Goal: Transaction & Acquisition: Subscribe to service/newsletter

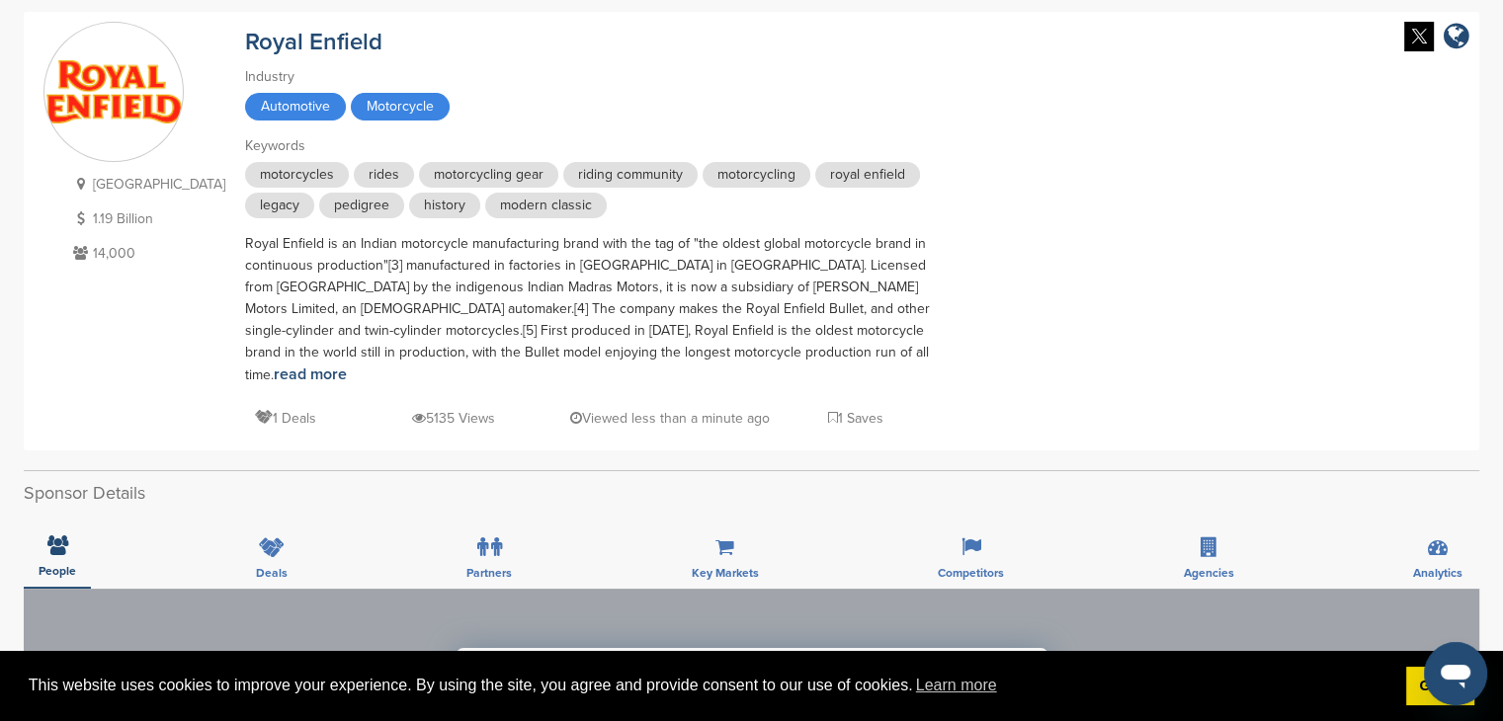
scroll to position [200, 0]
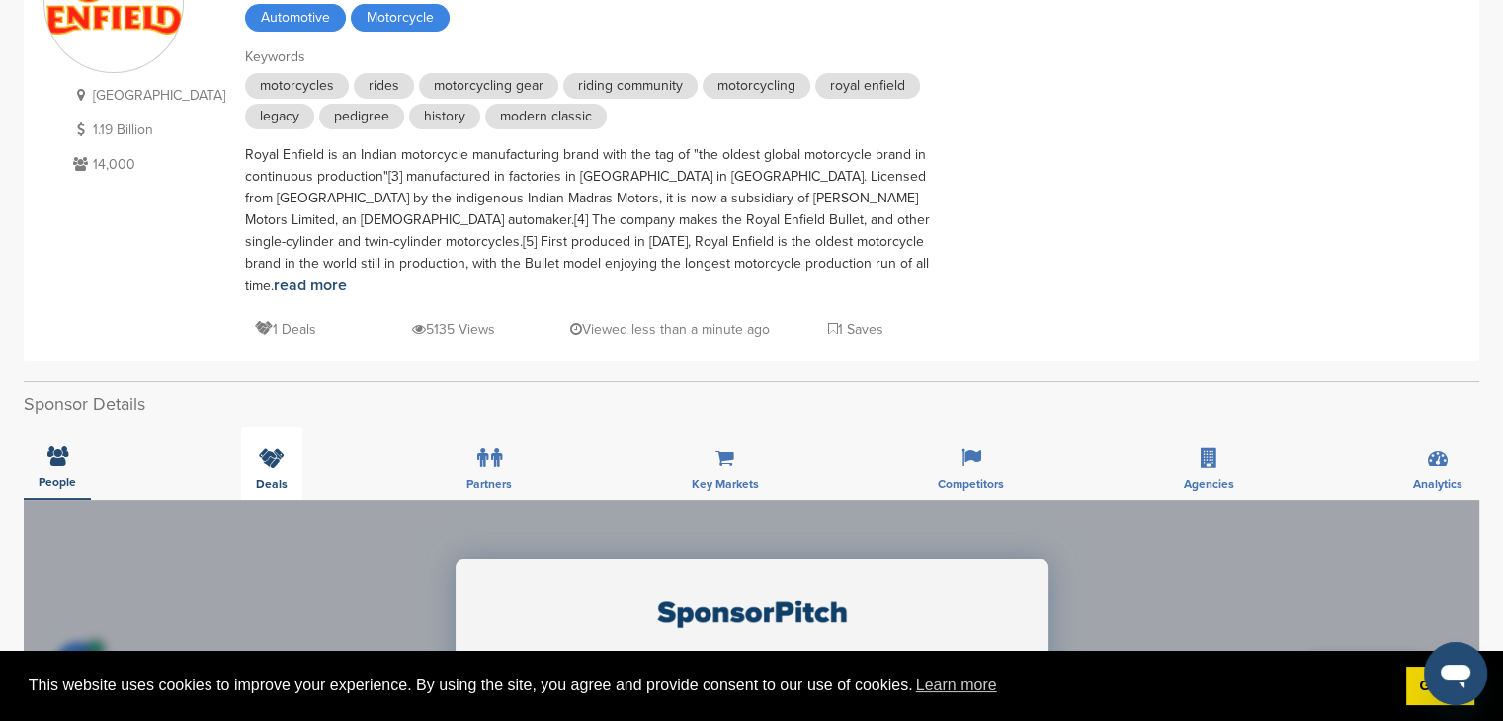
click at [272, 449] on icon at bounding box center [272, 459] width 26 height 20
click at [729, 427] on div "Key Markets" at bounding box center [725, 463] width 97 height 73
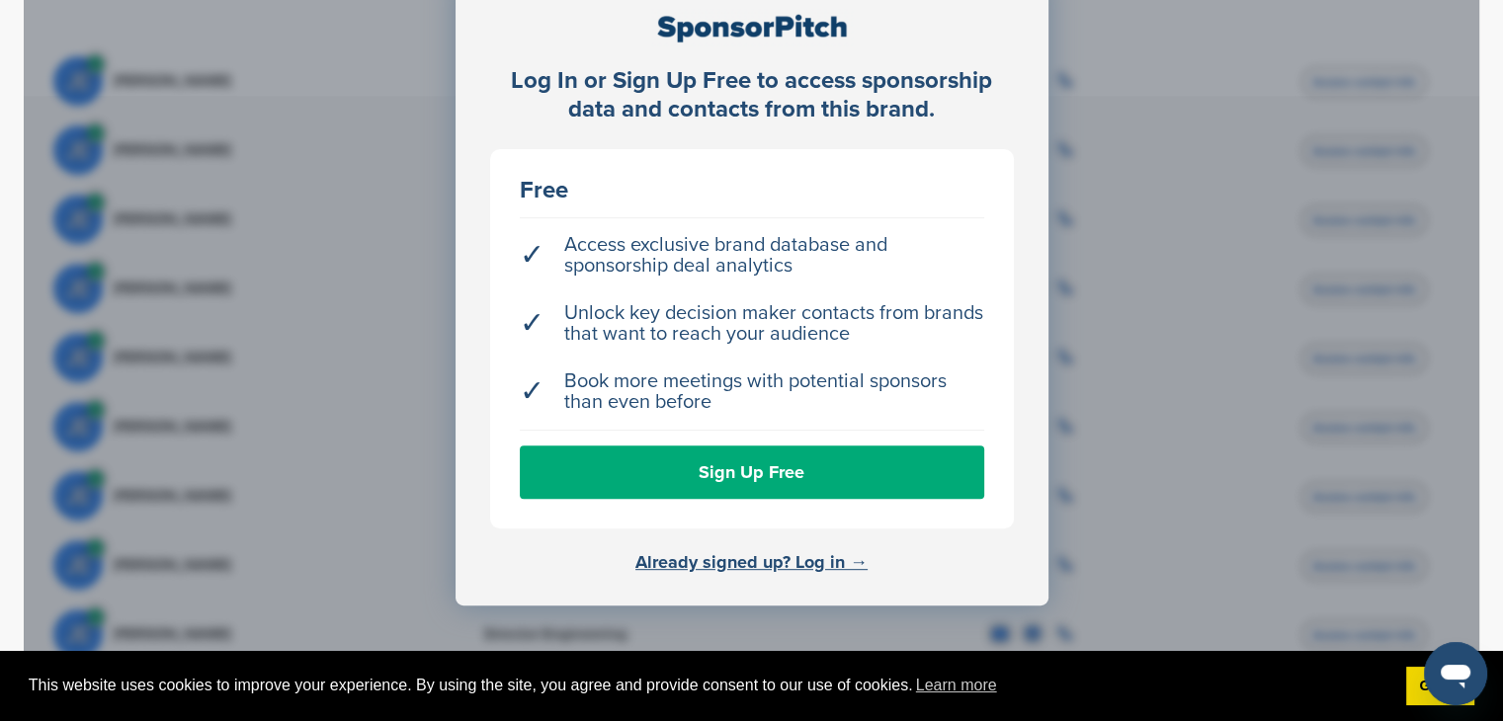
scroll to position [802, 0]
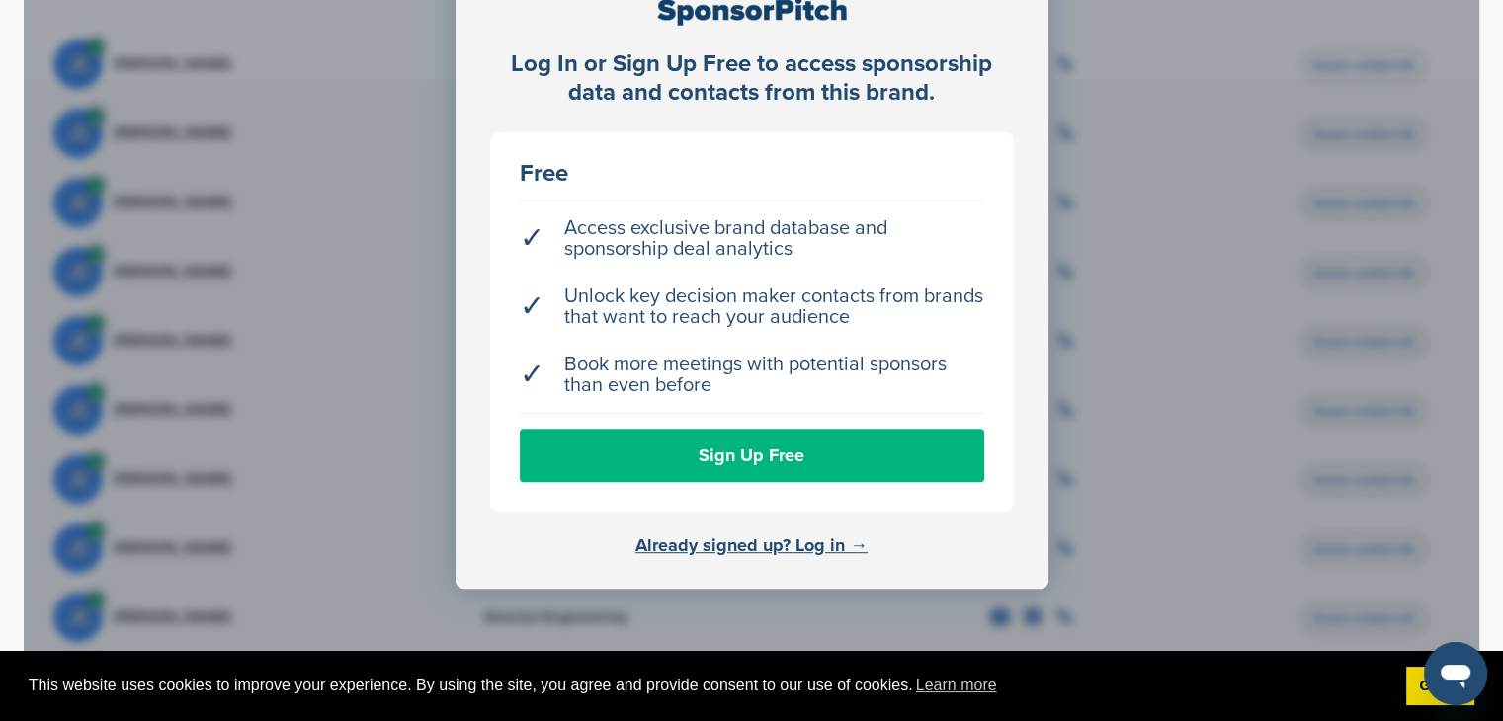
click at [861, 431] on link "Sign Up Free" at bounding box center [752, 455] width 464 height 53
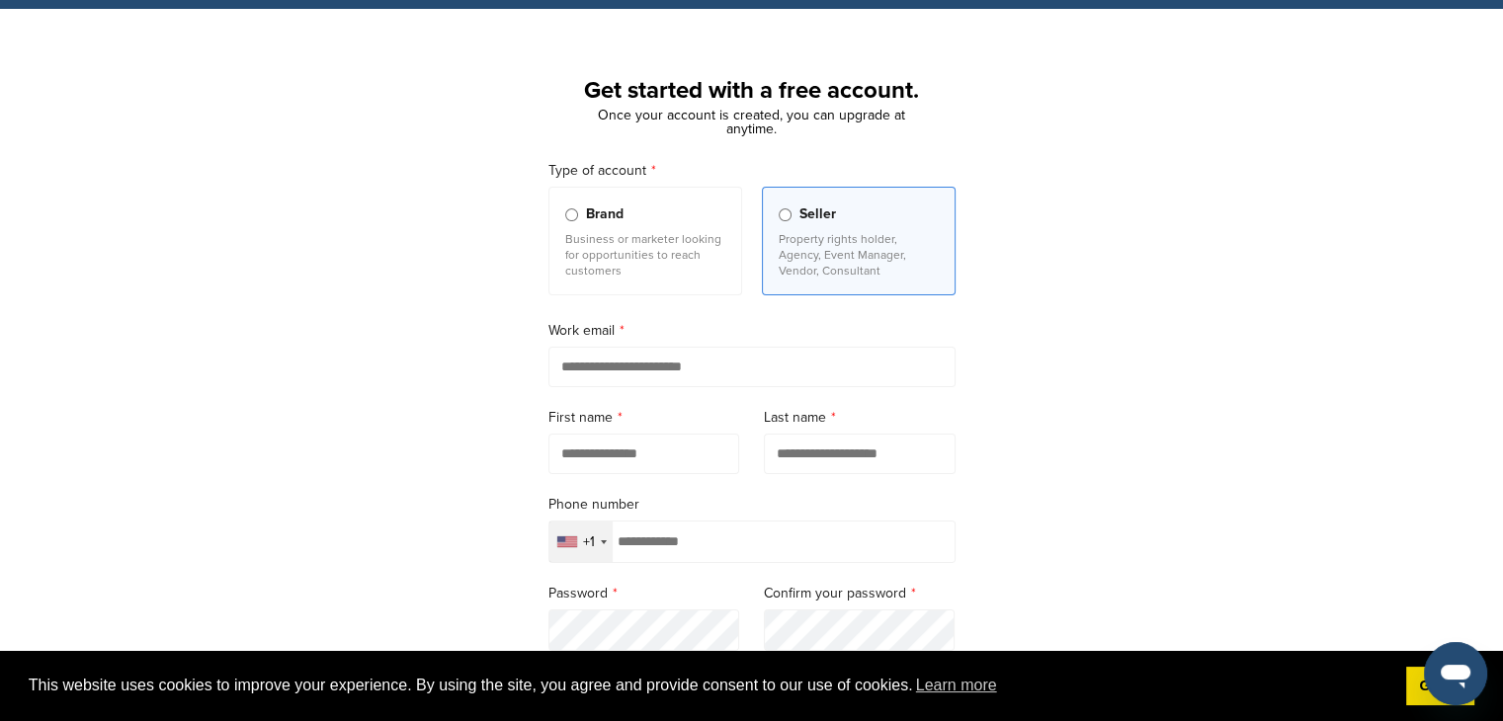
scroll to position [81, 0]
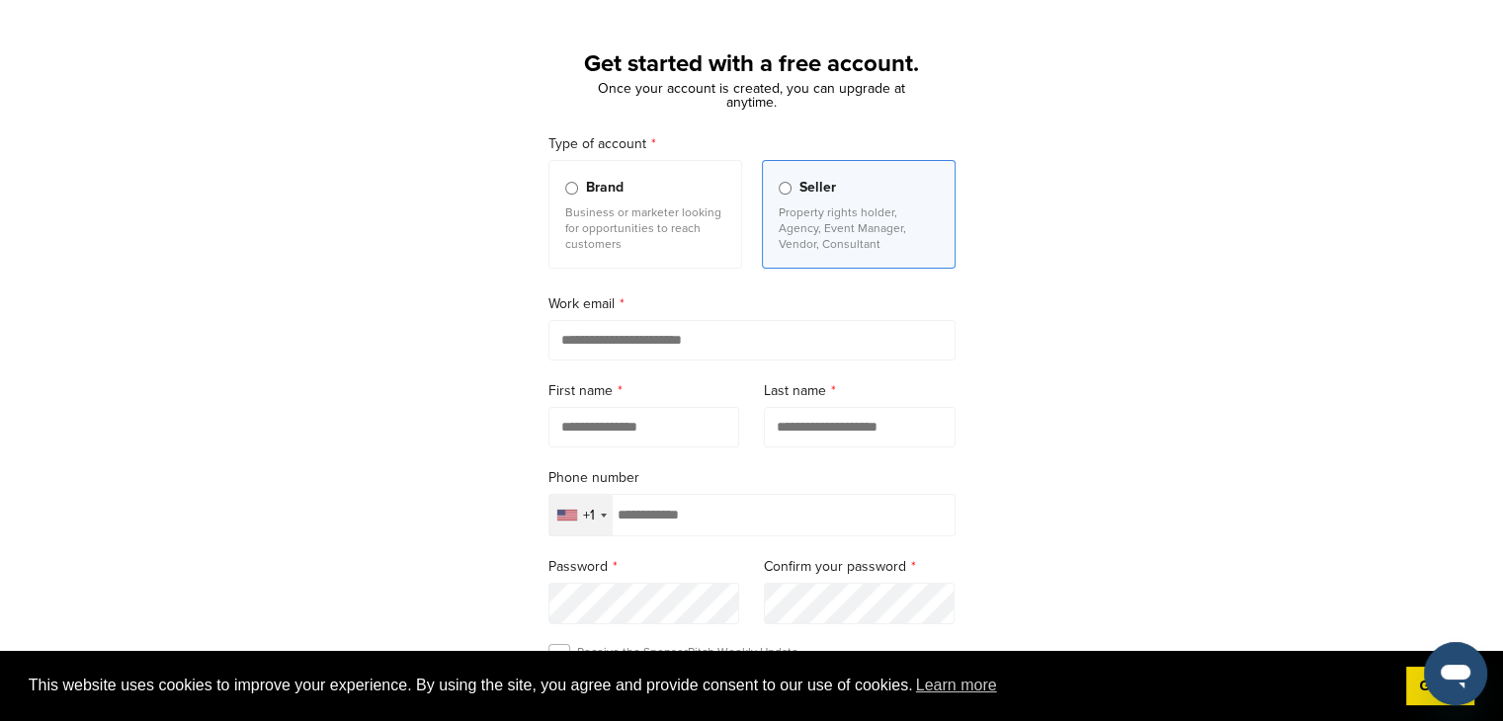
click at [688, 338] on input "email" at bounding box center [751, 340] width 407 height 41
click at [1078, 380] on div "Get started with a free account. Once your account is created, you can upgrade …" at bounding box center [751, 464] width 1503 height 917
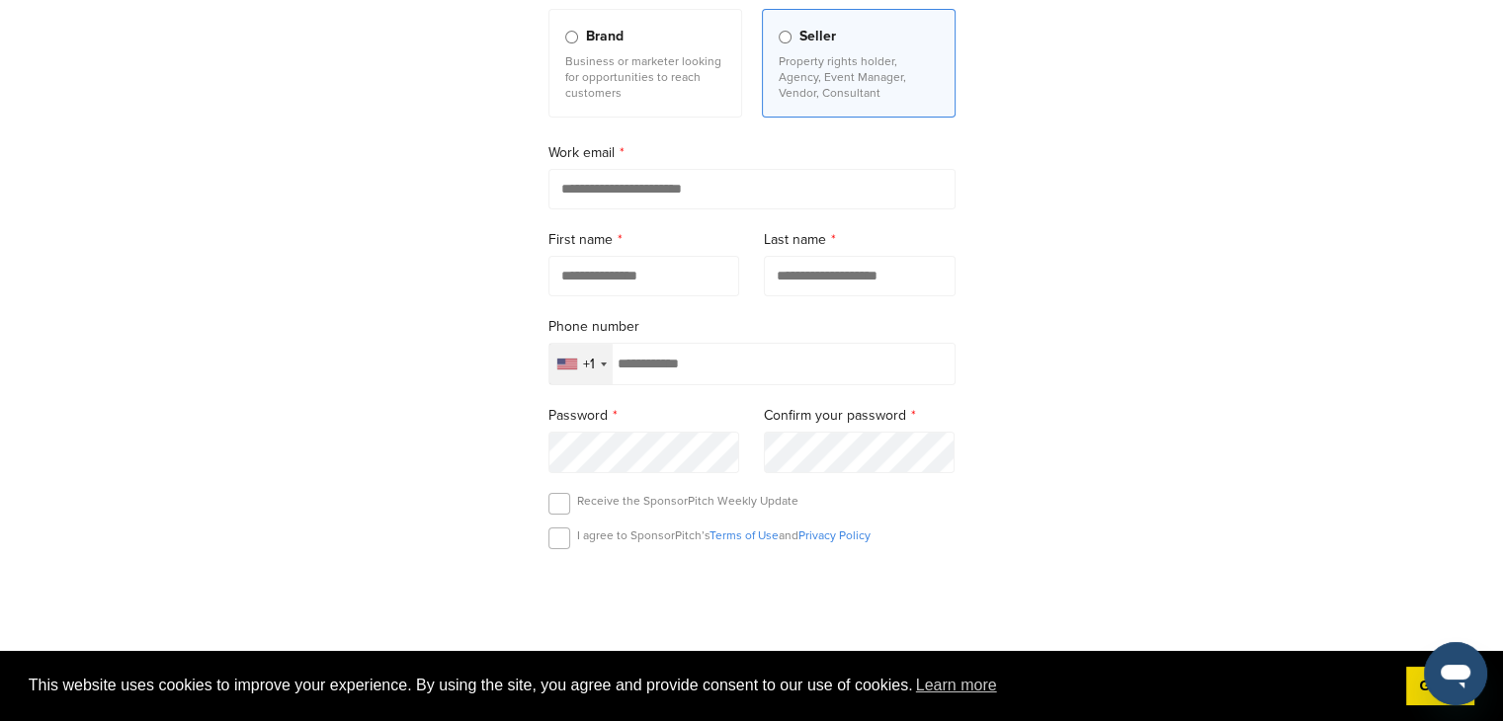
scroll to position [129, 0]
